Goal: Find specific page/section: Find specific page/section

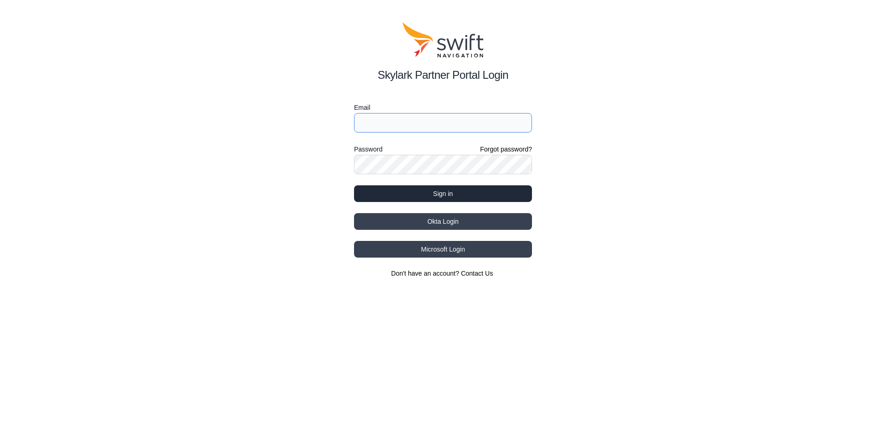
type input "[EMAIL_ADDRESS][PERSON_NAME][DOMAIN_NAME]"
click at [410, 193] on button "Sign in" at bounding box center [443, 193] width 178 height 17
select select
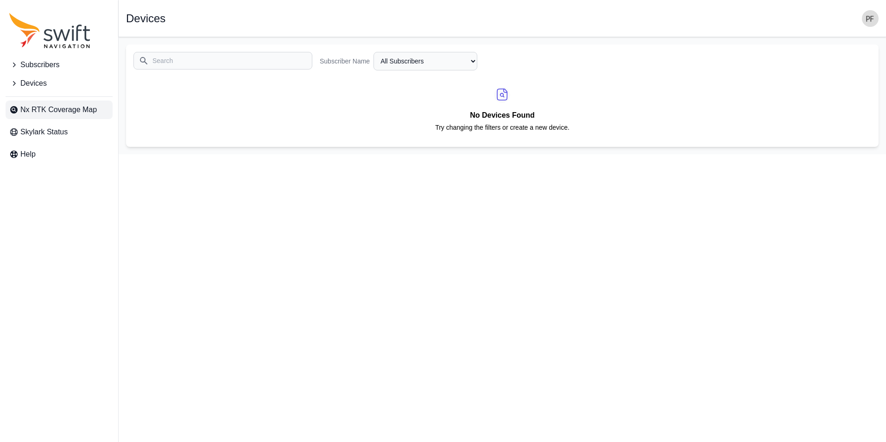
click at [52, 107] on span "Nx RTK Coverage Map" at bounding box center [58, 109] width 76 height 11
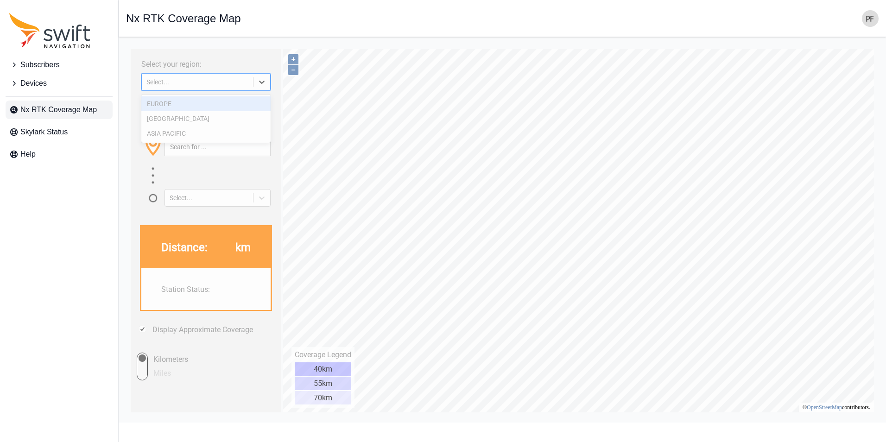
click at [260, 83] on icon at bounding box center [261, 81] width 9 height 9
click at [200, 103] on div "EUROPE" at bounding box center [205, 103] width 129 height 15
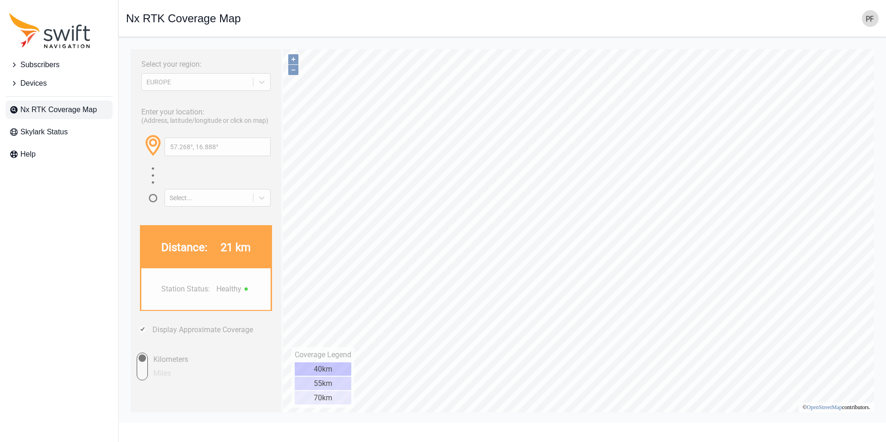
type input "57.119°, 17.154°"
click at [754, 20] on div "Open sidebar Nx RTK Coverage Map" at bounding box center [502, 18] width 752 height 17
click at [806, 17] on div "Open sidebar Nx RTK Coverage Map" at bounding box center [502, 18] width 752 height 17
